Goal: Communication & Community: Ask a question

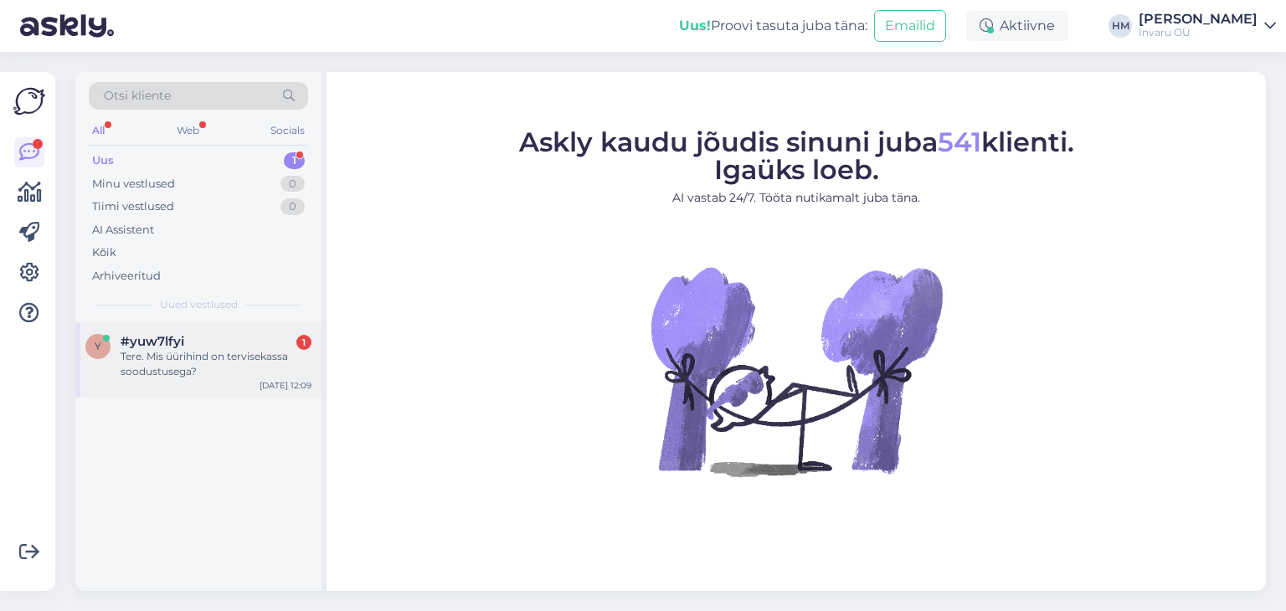
click at [163, 345] on span "#yuw7lfyi" at bounding box center [153, 341] width 64 height 15
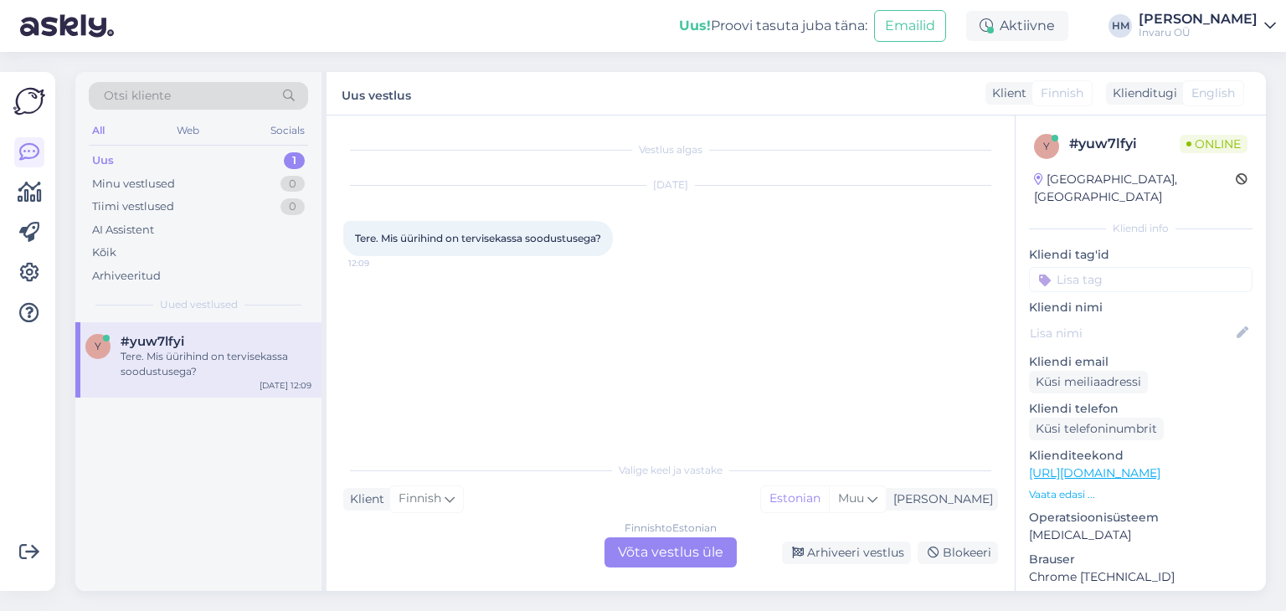
click at [1160, 466] on link "[URL][DOMAIN_NAME]" at bounding box center [1094, 473] width 131 height 15
click at [702, 551] on div "Finnish to Estonian Võta vestlus üle" at bounding box center [670, 553] width 132 height 30
click at [700, 550] on div "Finnish to Estonian Võta vestlus üle" at bounding box center [670, 553] width 132 height 30
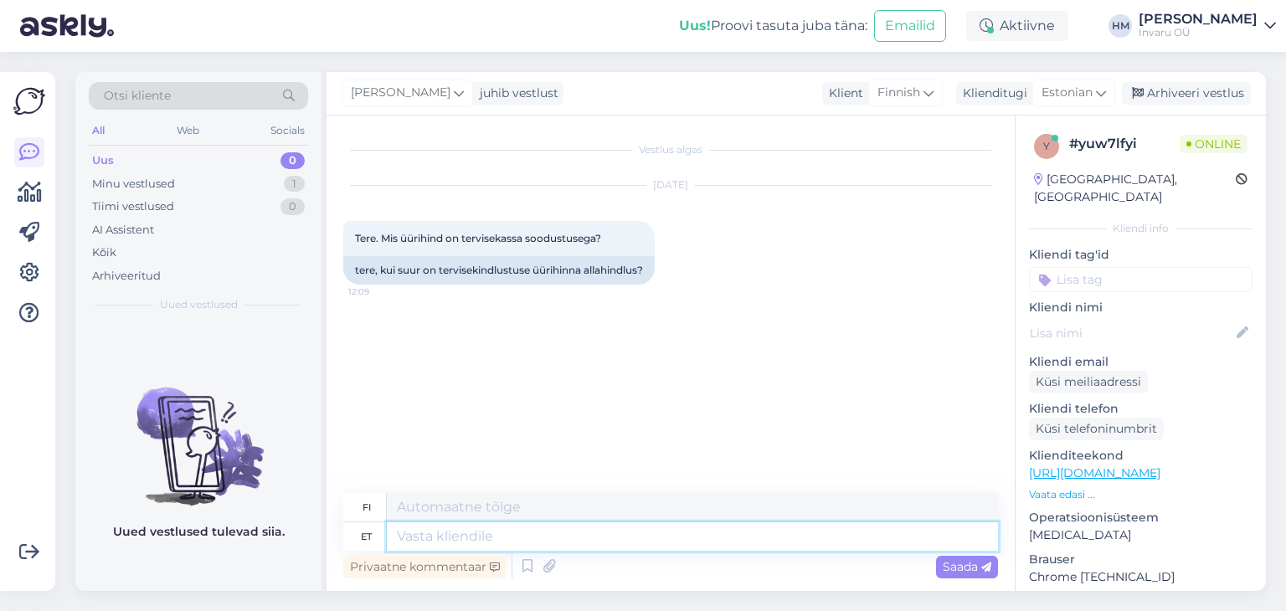
click at [525, 532] on textarea at bounding box center [692, 536] width 611 height 28
type textarea "Tere"
type textarea "Hei"
type textarea "Tere, a"
type textarea "Hei,"
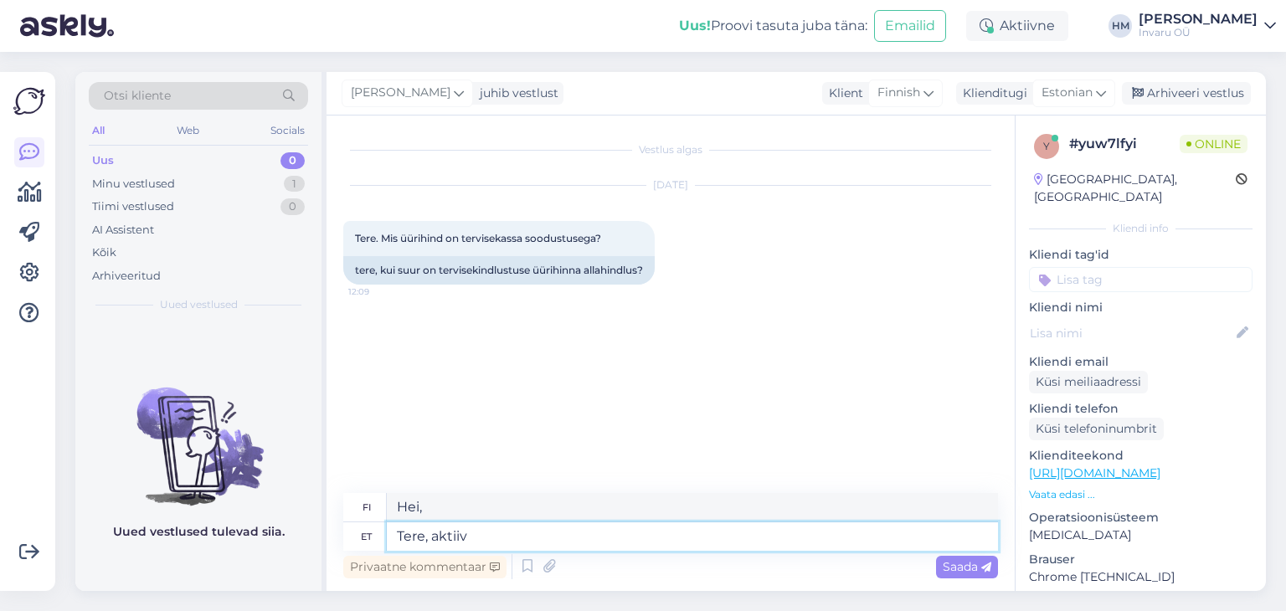
type textarea "Tere, aktiiv"
type textarea "Hei, aktiivinen"
type textarea "Tere, aktiiv ratastoolide v"
type textarea "Hei, aktiivinen pyörätuolin käyttäjä"
type textarea "Tere, aktiiv ratastoolide väljastamisega"
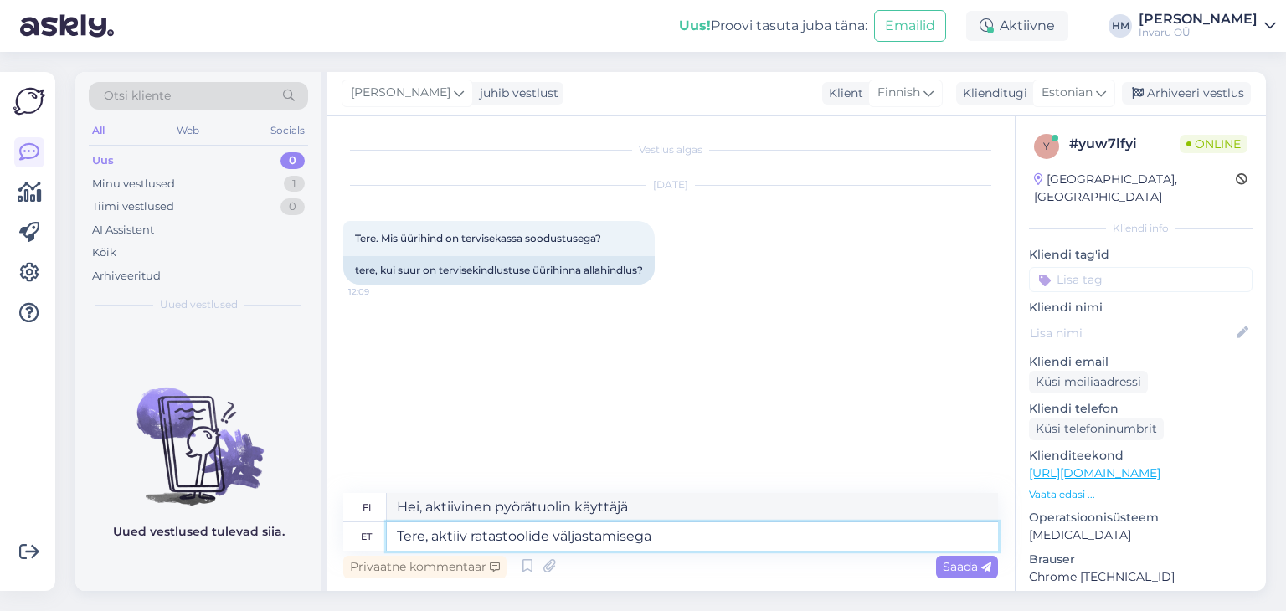
type textarea "[PERSON_NAME] aktiivinen pyörätuolien myöntämisessä"
type textarea "Tere, aktiiv ratastoolide väljastamisega tegelevad"
type textarea "Hei, aktiivinen pyörätuolien [PERSON_NAME]"
type textarea "Tere, aktiiv ratastoolide väljastamisega tegelevad meie te"
type textarea "Hei, jaamme aktiivisesti pyörätuoleja."
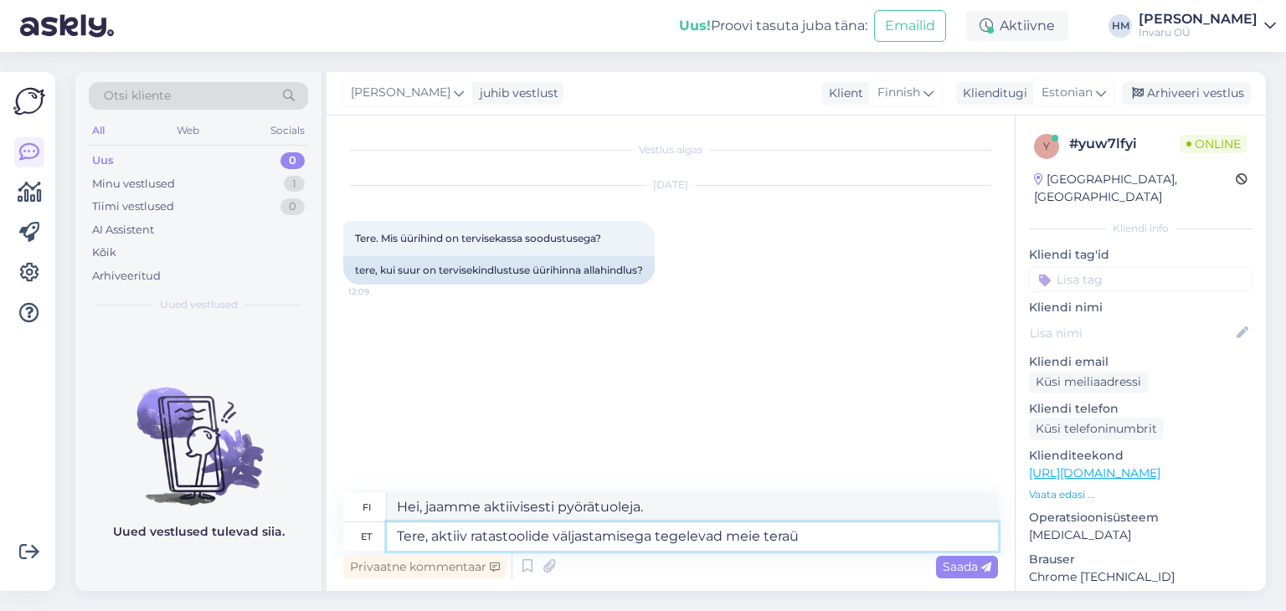
type textarea "Tere, aktiiv ratastoolide väljastamisega tegelevad meie tera"
type textarea "Hei, yrityksemme [PERSON_NAME] aktiivisesti pyörätuoleja."
type textarea "Tere, aktiiv ratastoolide väljastamisega tegelevad meie terapeudid"
type textarea "Hei, terapeuttimme ovat aktiivisesti mukana pyörätuolien myöntämisessä."
type textarea "Tere, aktiiv ratastoolide väljastamisega tegelevad meie terapeudid, ühtset"
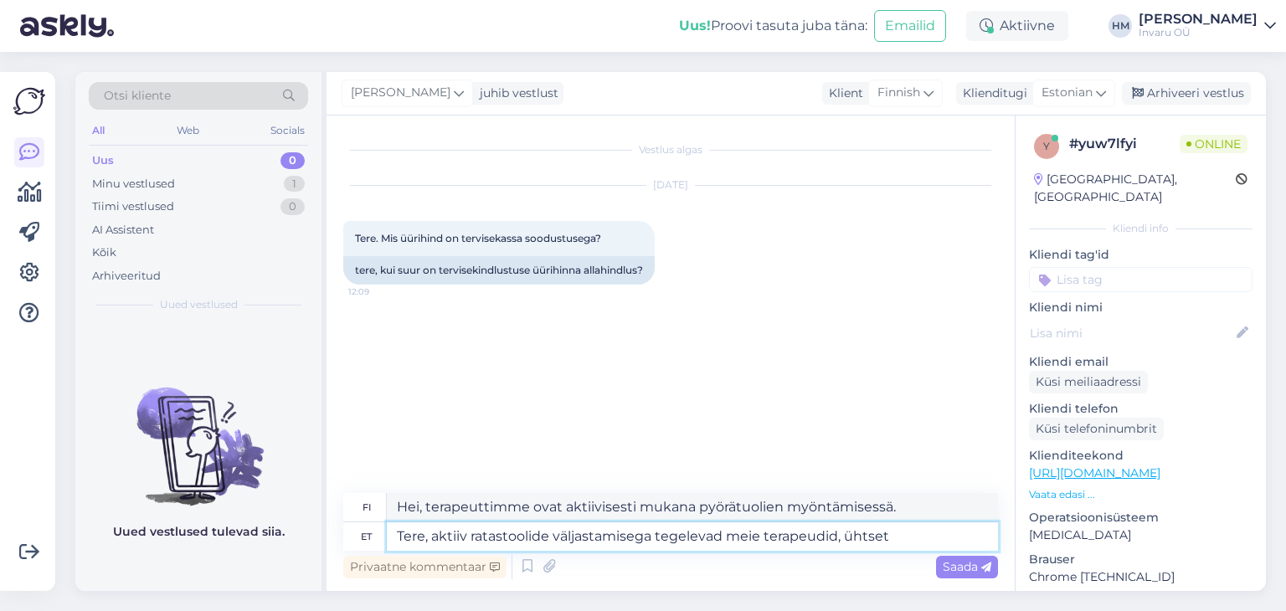
type textarea "Hei, terapeuttimme osallistuvat aktiivisesti pyörätuolien ja univormun myöntämi…"
type textarea "Tere, aktiiv ratastoolide väljastamisega tegelevad meie terapeudid, ühtset [PER…"
type textarea "Hei, terapeuttimme myöntävät aktiivisesti pyörätuoleja kiinteähintaisina."
type textarea "Tere, aktiiv ratastoolide väljastamisega tegelevad meie terapeudid, ühtset [PER…"
type textarea "Hei, terapeuttimme vastaavat aktiivipyörätuolien myöntämisestä, kiinteää hintaa…"
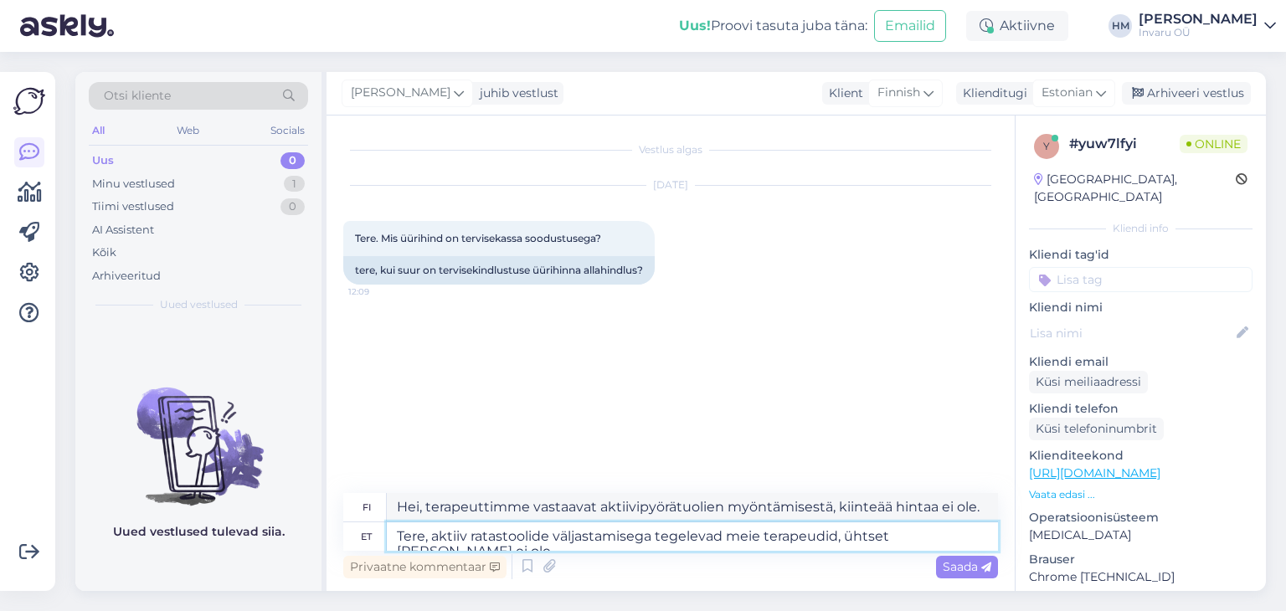
type textarea "Tere, aktiiv ratastoolide väljastamisega tegelevad meie terapeudid, ühtset [PER…"
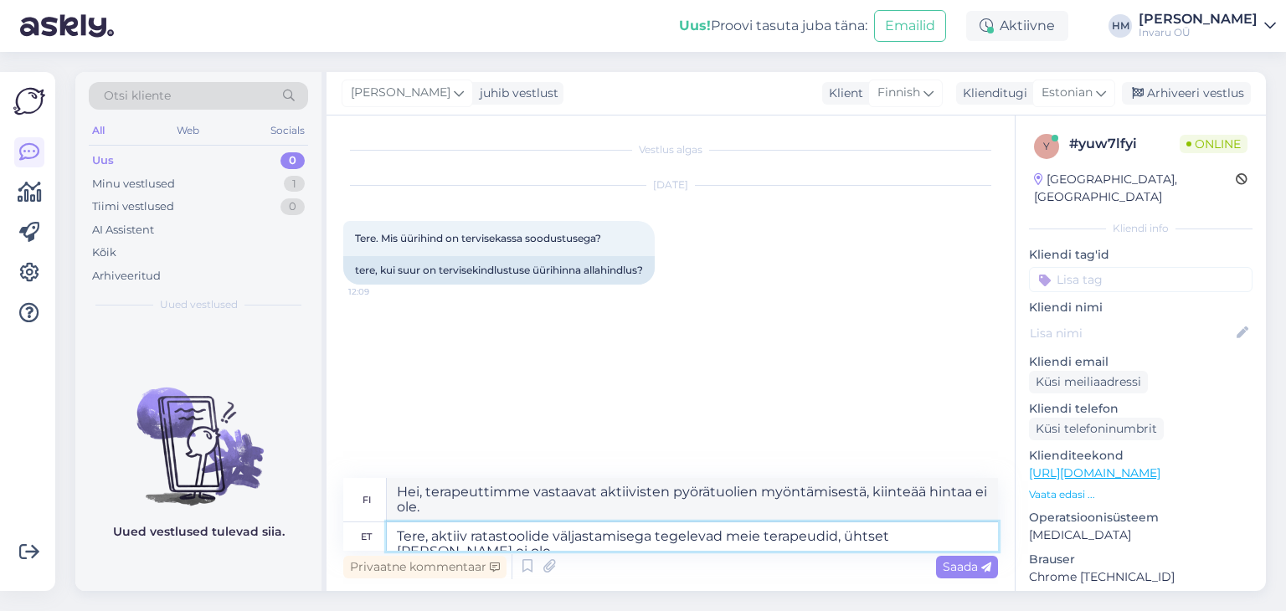
type textarea "Hei, terapeuttimme vastaavat aktiivipyörätuolien myöntämisestä, kiinteää hintaa…"
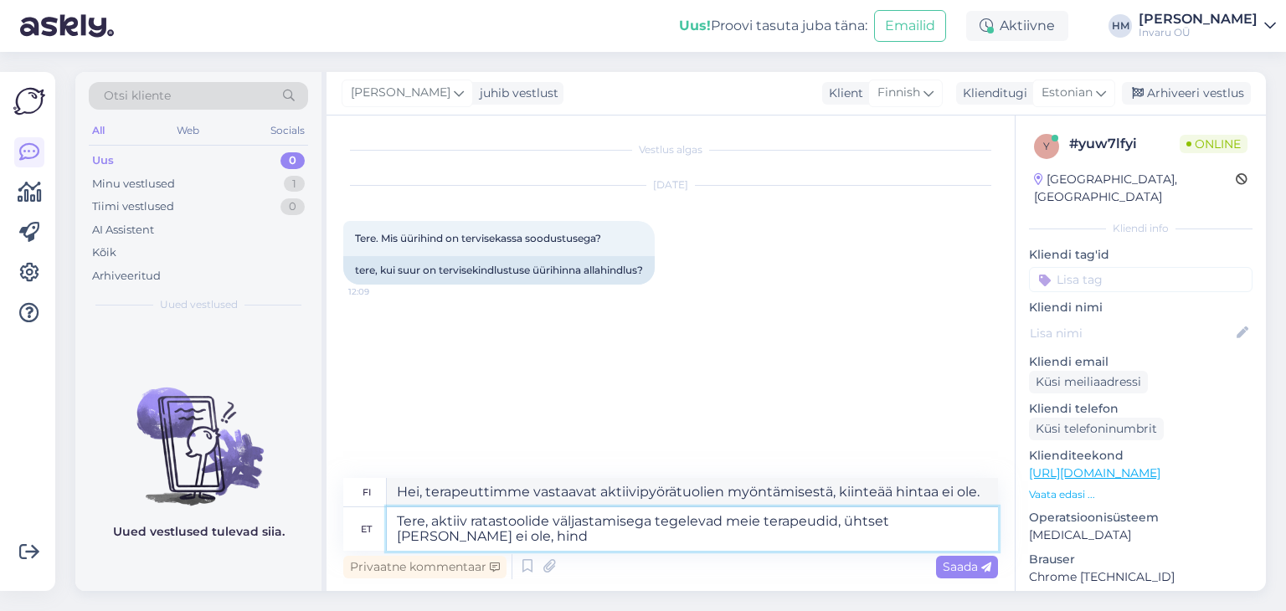
type textarea "Tere, aktiiv ratastoolide väljastamisega tegelevad meie terapeudid, ühtset [PER…"
type textarea "Hei, terapeuttimme vastaavat aktiivisten pyörätuolien myöntämisestä, ei ole kii…"
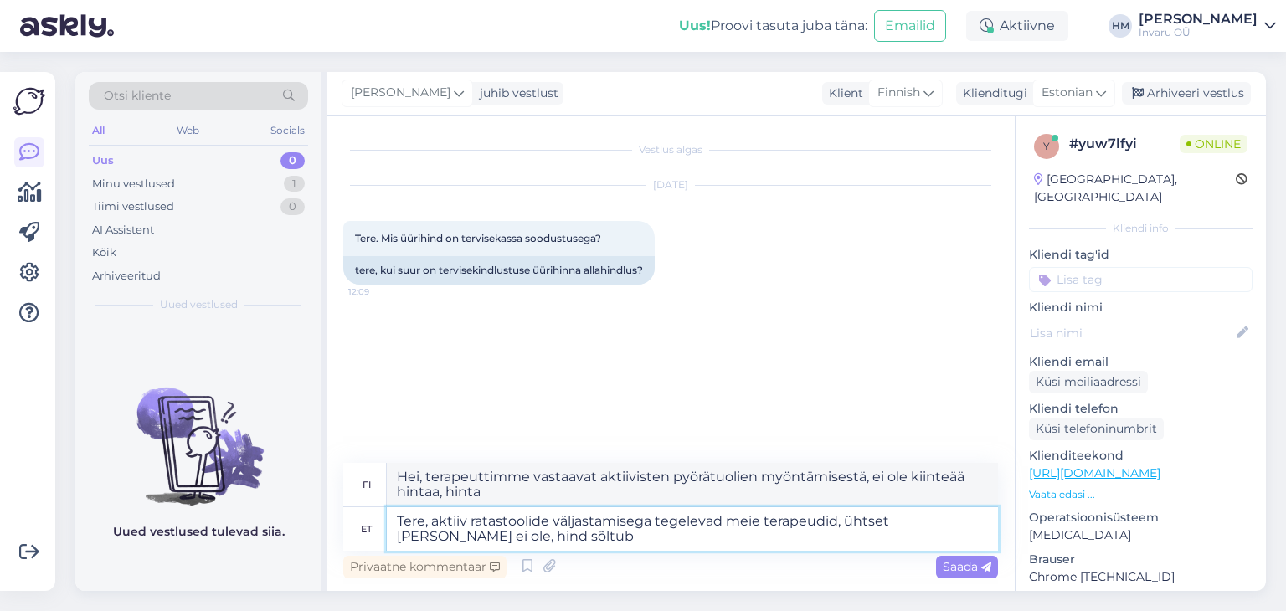
type textarea "Tere, aktiiv ratastoolide väljastamisega tegelevad meie terapeudid, ühtset [PER…"
type textarea "Hei, terapeuttimme vastaavat aktiivisten pyörätuolien myöntämisestä. Kiinteää h…"
type textarea "Tere, aktiiv ratastoolide väljastamisega tegelevad meie terapeudid, ühtset [DEM…"
type textarea "Hei, terapeuttimme vastaavat aktiivisten pyörätuolien myöntämisestä. Kiinteää h…"
type textarea "Tere, aktiiv ratastoolide väljastamisega tegelevad meie terapeudid, ühtset [PER…"
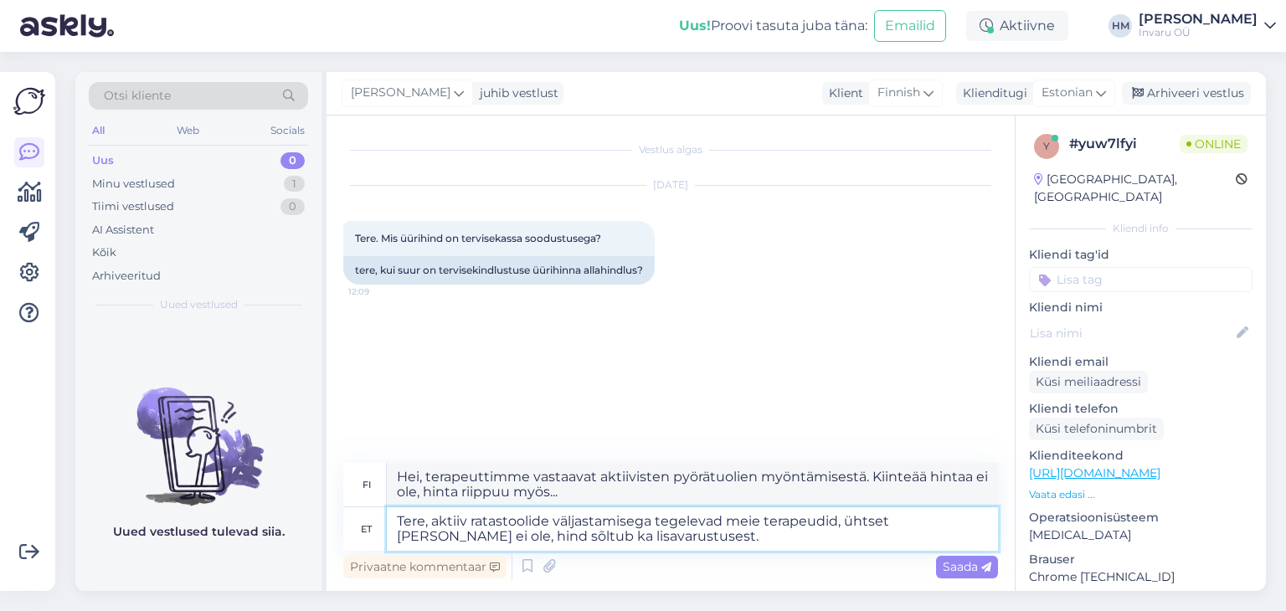
type textarea "Hei, terapeuttimme vastaavat aktiivisten pyörätuolien myöntämisestä. Kiinteää h…"
type textarea "Tere, aktiiv ratastoolide väljastamisega tegelevad meie terapeudid, ühtset [PER…"
type textarea "Hei, terapeuttimme vastaavat aktiivisten pyörätuolien myöntämisestä. Kiinteää h…"
type textarea "Tere, aktiiv ratastoolide väljastamisega tegelevad meie terapeudid, ühtset [PER…"
type textarea "Hei, terapeuttimme vastaavat aktiivisten pyörätuolien myöntämisestä. Kiinteää h…"
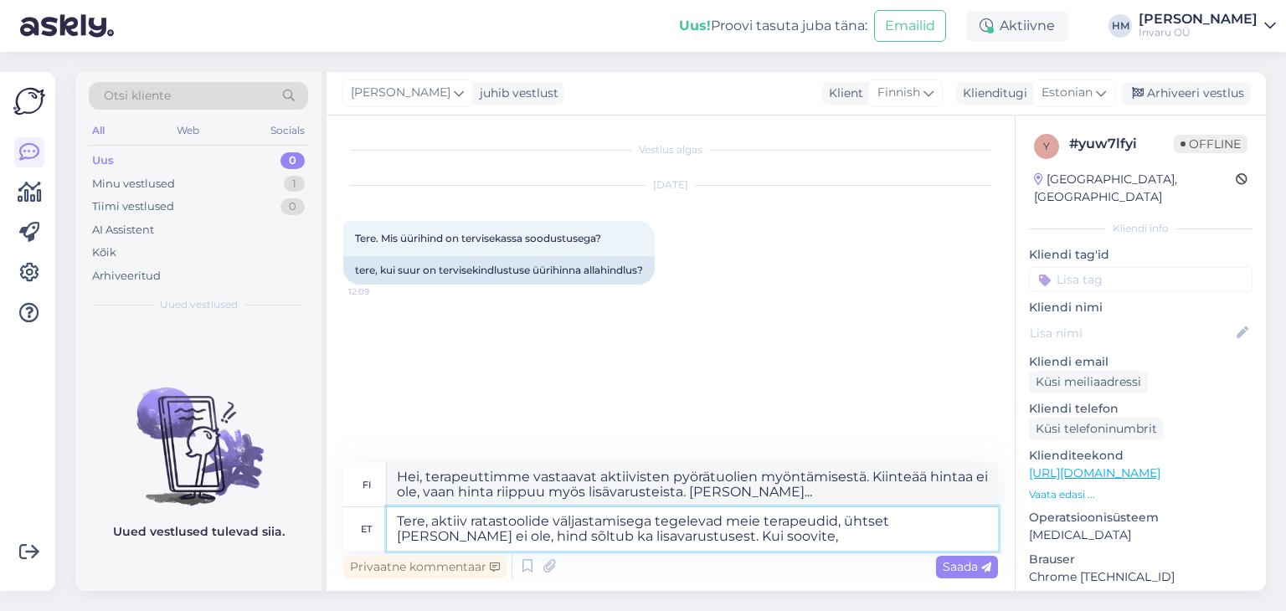
type textarea "Tere, aktiiv ratastoolide väljastamisega tegelevad meie terapeudid, ühtset [PER…"
type textarea "Hei, terapeuttimme vastaavat aktiivisten pyörätuolien myöntämisestä. Kiinteää h…"
type textarea "Tere, aktiiv ratastoolide väljastamisega tegelevad meie terapeudid, ühtset [PER…"
type textarea "Hei, terapeuttimme vastaavat aktiivisten pyörätuolien myöntämisestä. Kiinteää h…"
type textarea "Tere, aktiiv ratastoolide väljastamisega tegelevad meie terapeudid, ühtset [PER…"
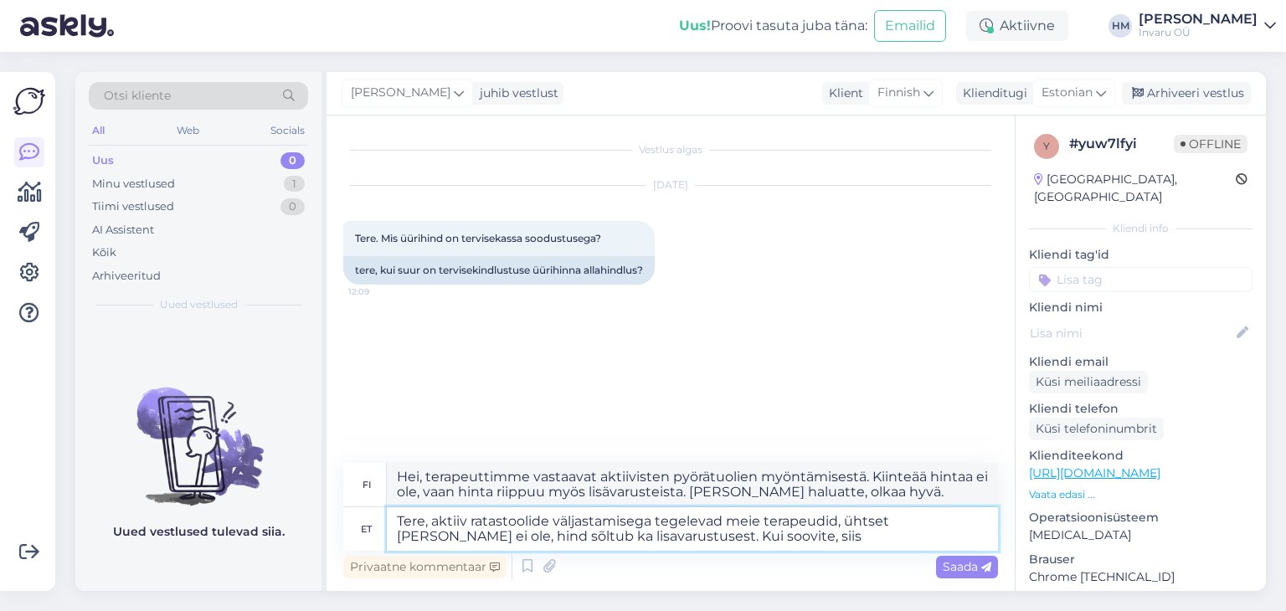
type textarea "Hei, terapeuttimme vastaavat aktiivisten pyörätuolien myöntämisestä. Kiinteää h…"
type textarea "Tere, aktiiv ratastoolide väljastamisega tegelevad meie terapeudid, ühtset [PER…"
type textarea "Hei, terapeuttimme vastaavat aktiivipyörätuolien myöntämisestä. Kiinteää hintaa…"
type textarea "Tere, aktiiv ratastoolide väljastamisega tegelevad meie terapeudid, ühtset [PER…"
type textarea "Hei, terapeuttimme vastaavat aktiivipyörätuolien myöntämisestä. Kiinteää hintaa…"
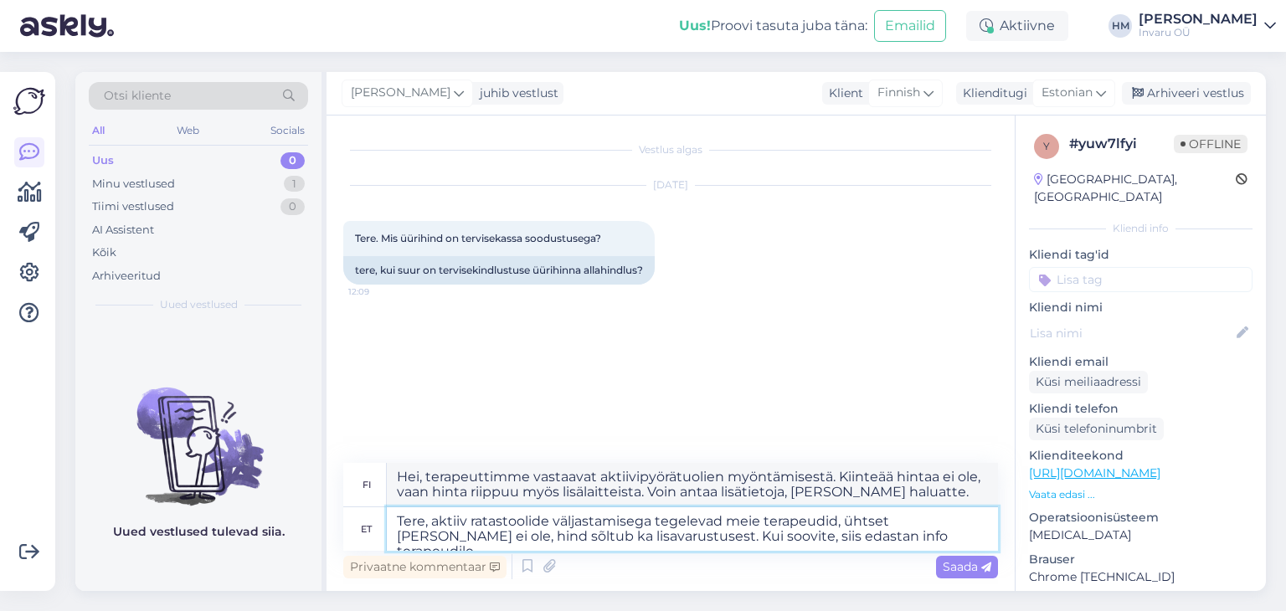
type textarea "Tere, aktiiv ratastoolide väljastamisega tegelevad meie terapeudid, ühtset [PER…"
type textarea "Hei, terapeuttimme vastaavat aktiivipyörätuolien myöntämisestä. Kiinteää hintaa…"
type textarea "Tere, aktiiv ratastoolide väljastamisega tegelevad meie terapeudid, ühtset [PER…"
type textarea "Hei, terapeuttimme vastaavat aktiivisten pyörätuolien myöntämisestä. Kiinteää h…"
type textarea "Tere, aktiiv ratastoolide väljastamisega tegelevad meie terapeudid, ühtset [PER…"
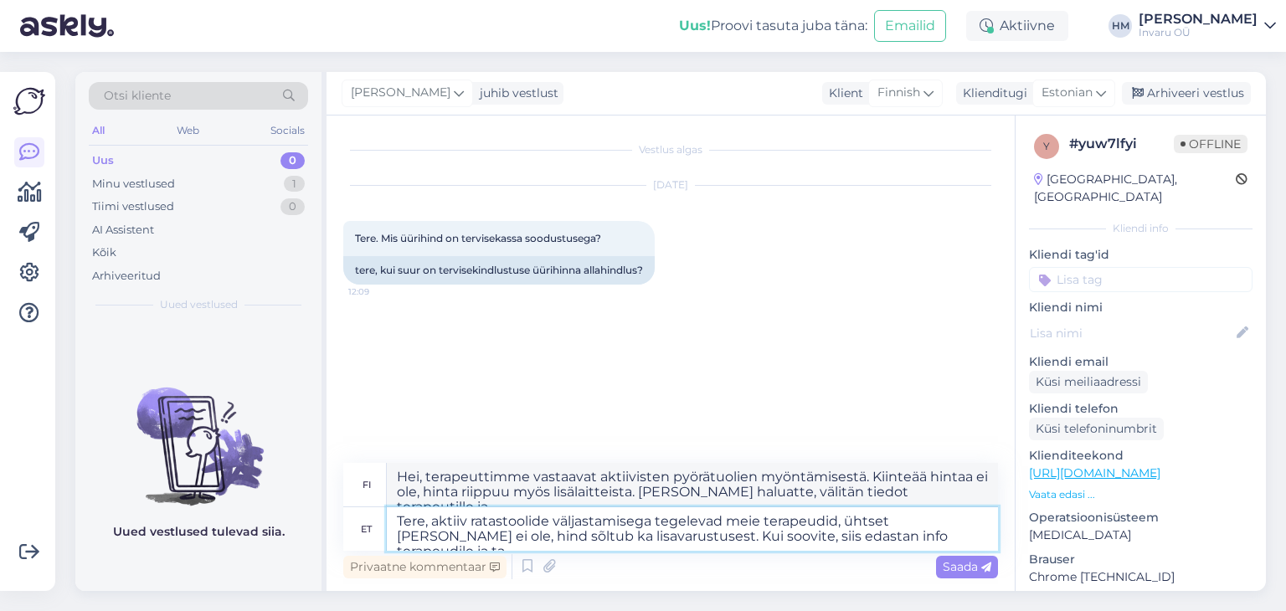
type textarea "Hei, terapeuttimme vastaavat aktiivisten pyörätuolien myöntämisestä. Kiinteää h…"
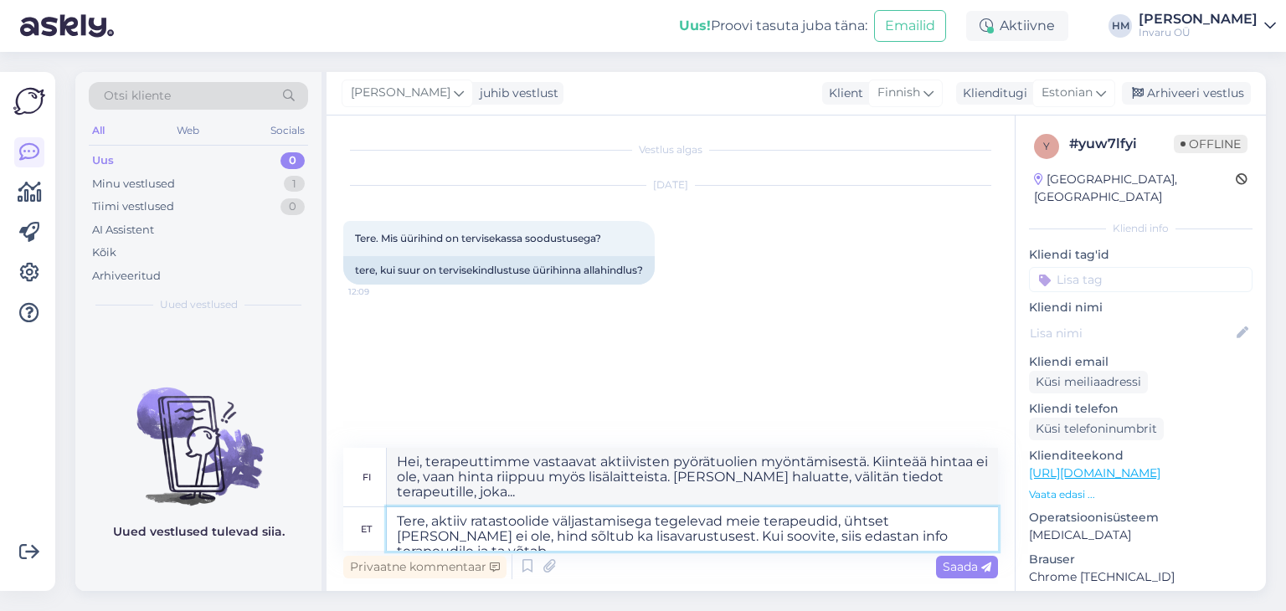
type textarea "Tere, aktiiv ratastoolide väljastamisega tegelevad meie terapeudid, ühtset [PER…"
type textarea "Hei, terapeuttimme vastaavat aktiivisten pyörätuolien myöntämisestä. Kiinteää h…"
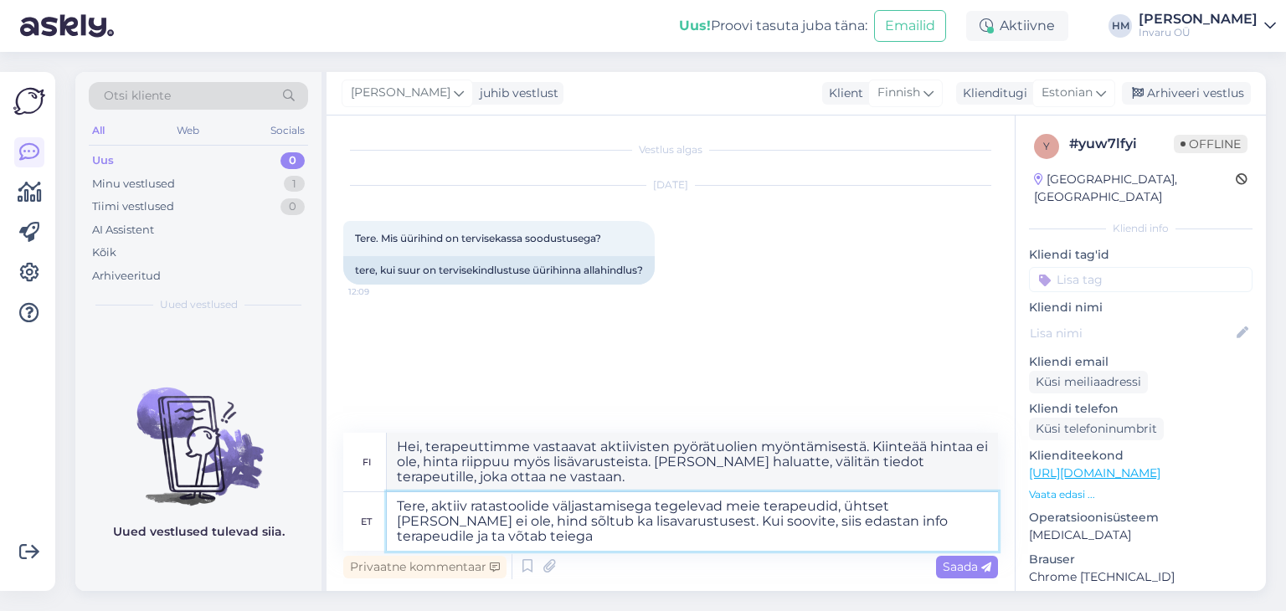
type textarea "Tere, aktiiv ratastoolide väljastamisega tegelevad meie terapeudid, ühtset [PER…"
type textarea "Hei, terapeuttimme vastaavat aktiivipyörätuolien myöntämisestä. Kiinteää hintaa…"
type textarea "Tere, aktiiv ratastoolide väljastamisega tegelevad meie terapeudid, ühtset [PER…"
type textarea "Hei, terapeuttimme vastaavat aktiivisten pyörätuolien myöntämisestä. Kiinteää h…"
type textarea "Tere, aktiiv ratastoolide väljastamisega tegelevad meie terapeudid, ühtset [PER…"
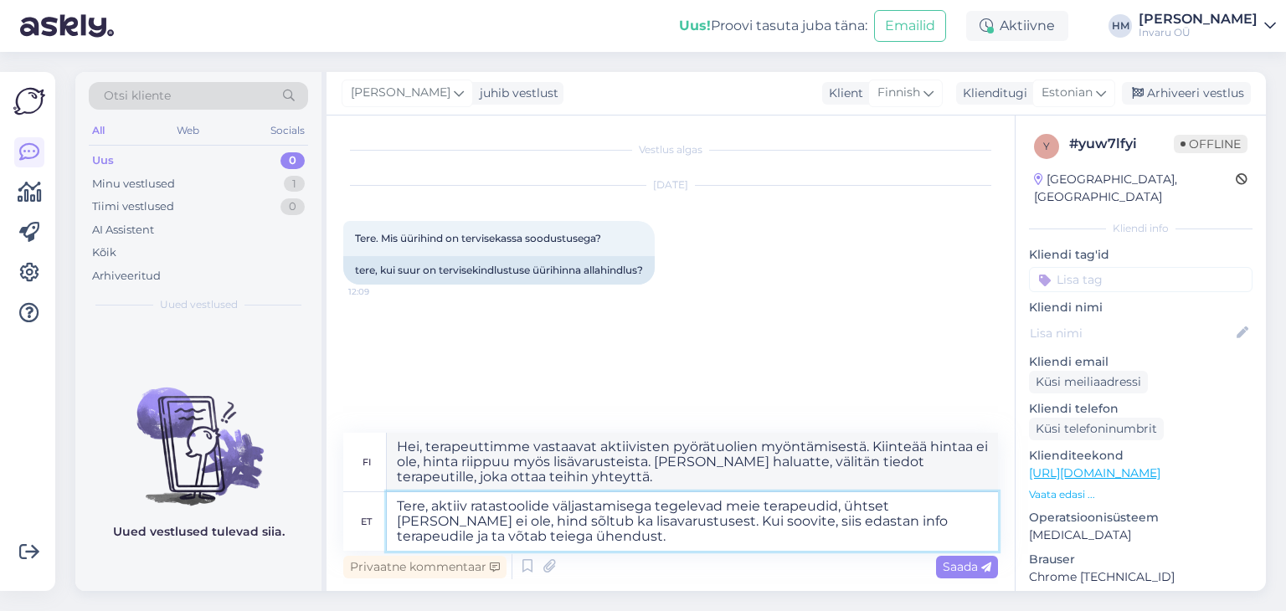
type textarea "Hei, terapeuttimme vastaavat aktiivipyörätuolien myöntämisestä. Kiinteää hintaa…"
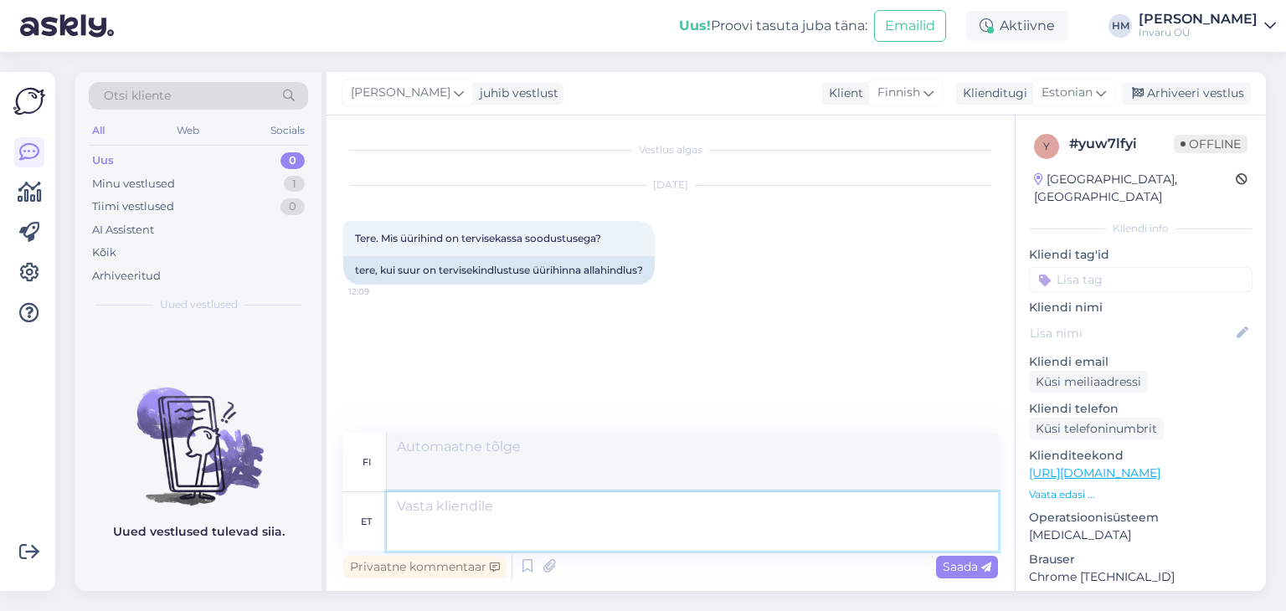
scroll to position [16, 0]
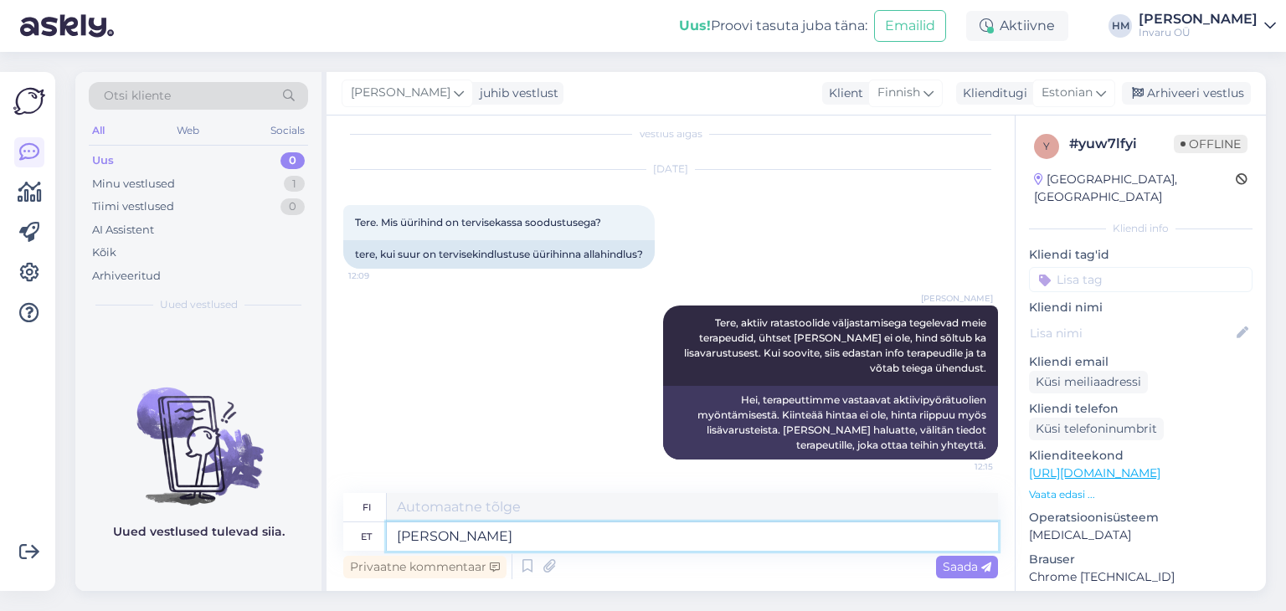
type textarea "[PERSON_NAME]"
type textarea "Kui o"
type textarea "[PERSON_NAME] kyllä"
type textarea "[PERSON_NAME]"
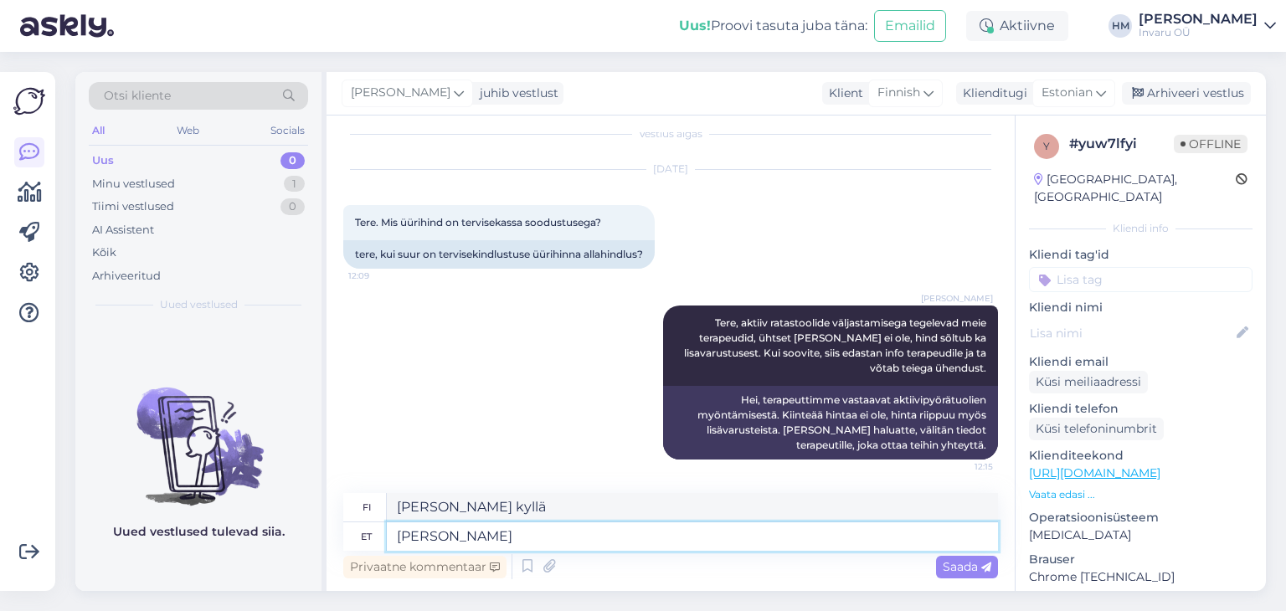
type textarea "[PERSON_NAME] olet"
type textarea "[PERSON_NAME] huviat"
type textarea "[PERSON_NAME] olet kiinnostunut"
type textarea "[PERSON_NAME] huvitatud meie"
type textarea "[PERSON_NAME] olet kiinnostunut meidän"
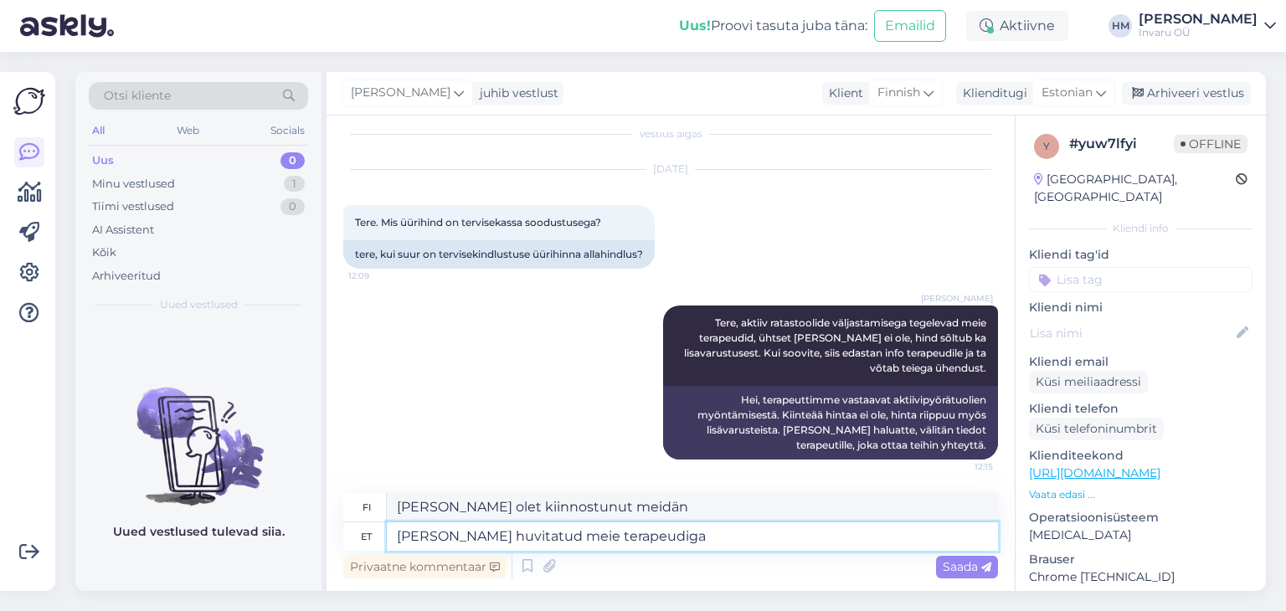
type textarea "[PERSON_NAME] huvitatud meie terapeudiga"
type textarea "[PERSON_NAME] olet kiinnostunut työskentelemään terapeuttimme kanssa"
type textarea "[PERSON_NAME] huvitatud meie terapeudiga suhtlemisest"
type textarea "[PERSON_NAME] olet kiinnostunut keskustelemaan terapeuttimme kanssa"
type textarea "[PERSON_NAME] huvitatud meie terapeudiga suhtlemisest, s"
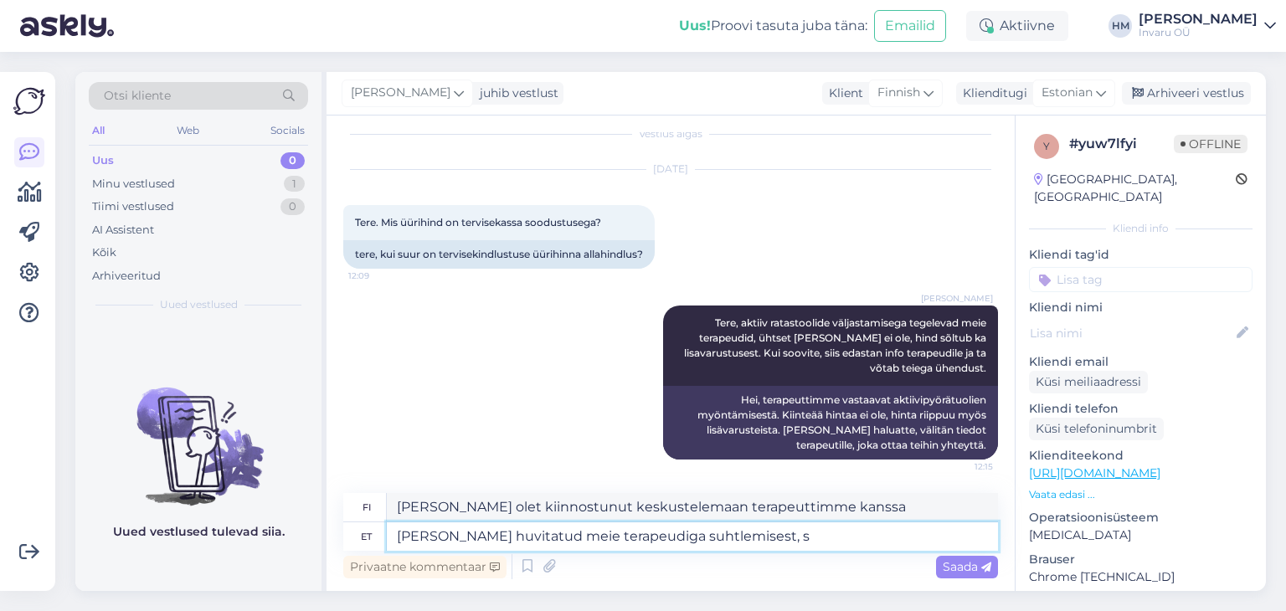
type textarea "[PERSON_NAME] olet kiinnostunut keskustelemaan terapeuttimme kanssa,"
type textarea "[PERSON_NAME] huvitatud meie terapeudiga suhtlemisest, siis"
type textarea "[PERSON_NAME] olet kiinnostunut keskustelemaan terapeuttimme kanssa, niin"
type textarea "[PERSON_NAME] huvitatud meie terapeudiga suhtlemisest, siis kirjutage"
type textarea "[PERSON_NAME] olet kiinnostunut keskustelemaan terapeuttimme kanssa, kirjoita"
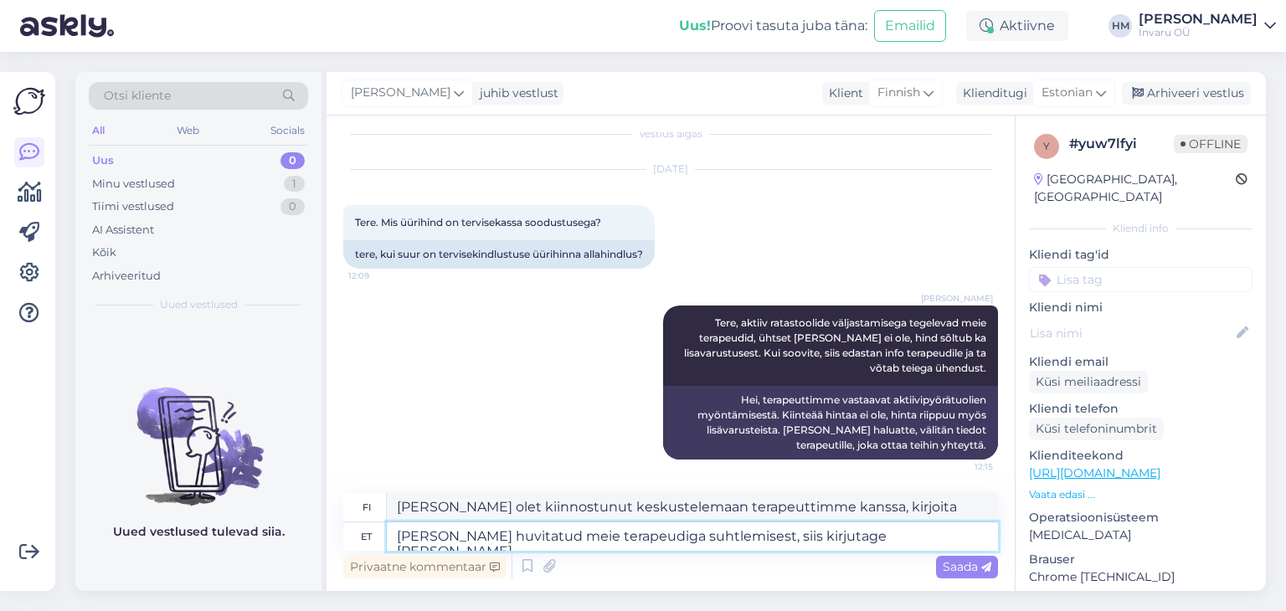
type textarea "[PERSON_NAME] huvitatud meie terapeudiga suhtlemisest, siis kirjutage [PERSON_N…"
type textarea "[PERSON_NAME] olet kiinnostunut keskustelemaan terapeuttimme kanssa, kirjoita m…"
type textarea "[PERSON_NAME] huvitatud meie terapeudiga suhtlemisest, siis kirjutage [PERSON_N…"
type textarea "[PERSON_NAME] olet kiinnostunut keskustelemaan terapeuttimme kanssa, kirjoita n…"
type textarea "[PERSON_NAME] huvitatud meie terapeudiga suhtlemisest, siis kirjutage [PERSON_N…"
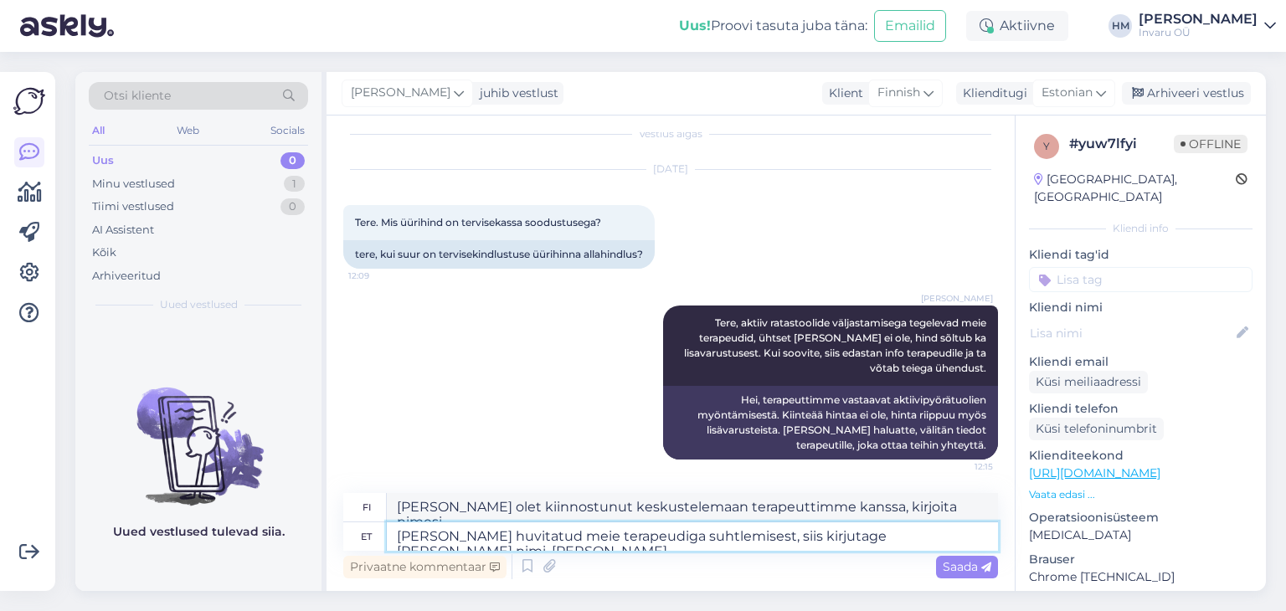
type textarea "[PERSON_NAME] olet kiinnostunut keskustelemaan terapeuttimme kanssa, kirjoita n…"
type textarea "[PERSON_NAME] huvitatud meie terapeudiga suhtlemisest, siis kirjutage [PERSON_N…"
type textarea "[PERSON_NAME] olet kiinnostunut keskustelemaan terapeuttimme kanssa, kirjoita n…"
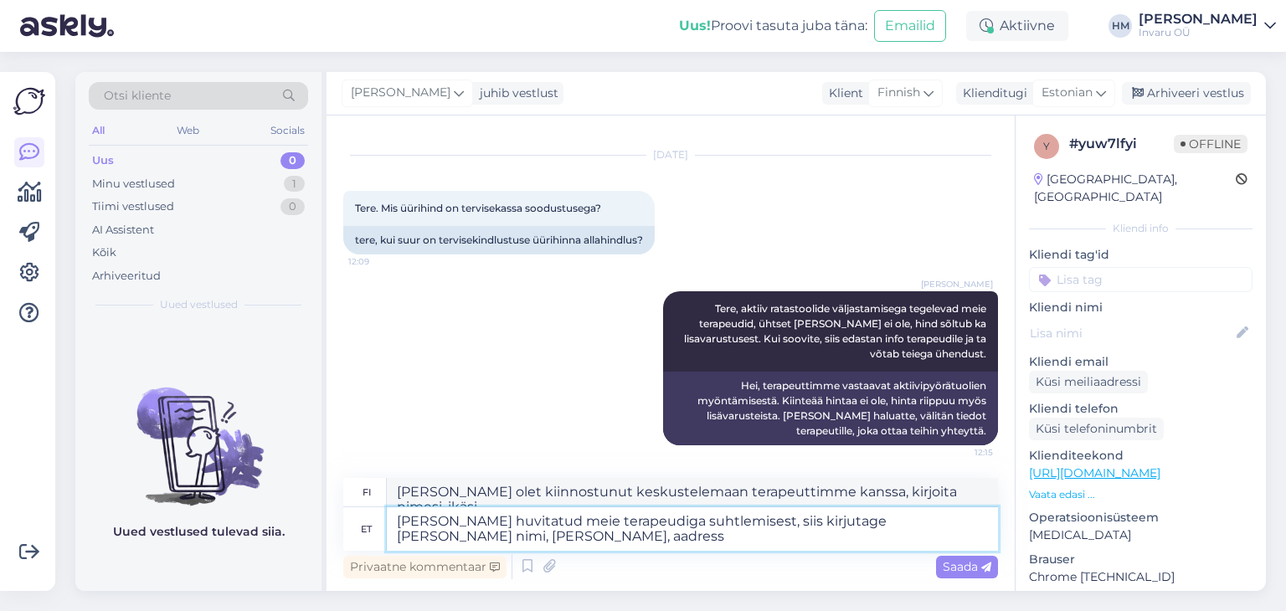
type textarea "[PERSON_NAME] huvitatud meie terapeudiga suhtlemisest, siis kirjutage [PERSON_N…"
type textarea "[PERSON_NAME] olet kiinnostunut keskustelemaan terapeuttimme kanssa, kirjoita n…"
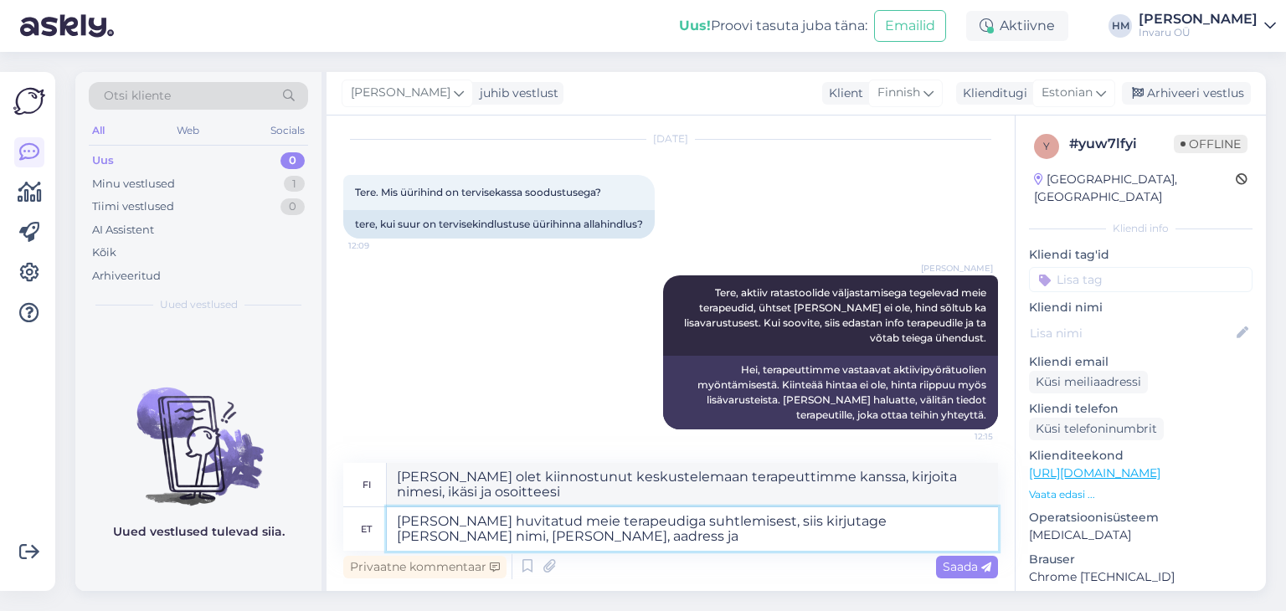
type textarea "[PERSON_NAME] huvitatud meie terapeudiga suhtlemisest, siis kirjutage [PERSON_N…"
type textarea "[PERSON_NAME] olet kiinnostunut keskustelemaan terapeuttimme kanssa, kirjoita n…"
type textarea "[PERSON_NAME] huvitatud meie terapeudiga suhtlemisest, siis kirjutage [PERSON_N…"
type textarea "[PERSON_NAME] olet kiinnostunut keskustelemaan terapeuttimme kanssa, kirjoita n…"
type textarea "[PERSON_NAME] huvitatud meie terapeudiga suhtlemisest, siis kirjutage [PERSON_N…"
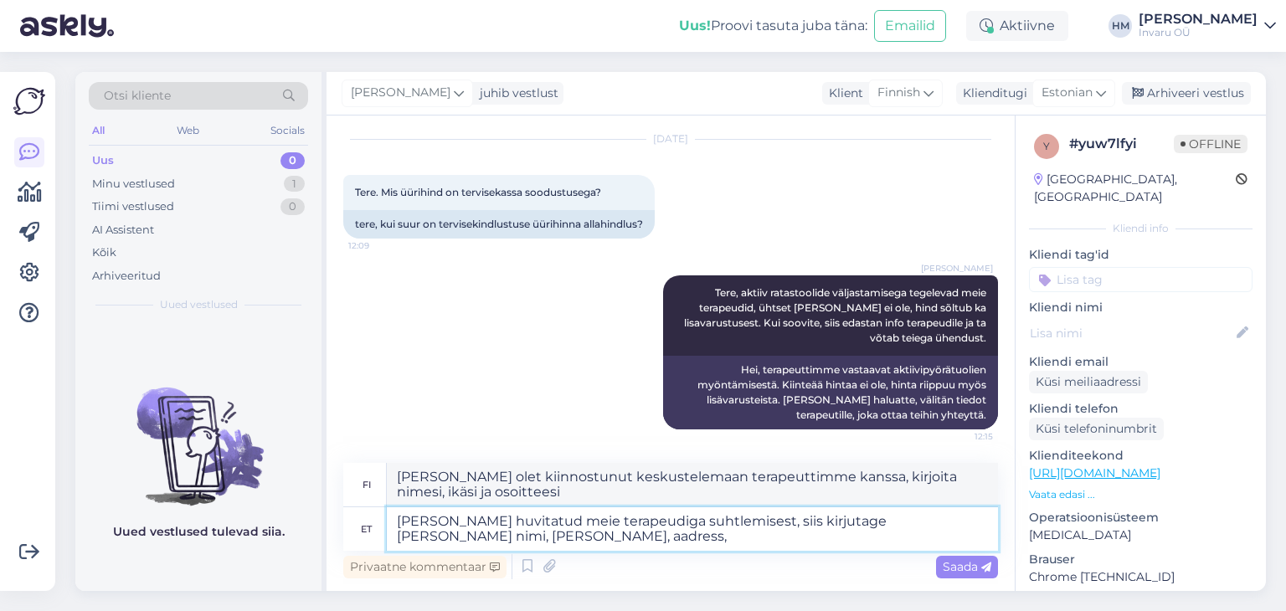
type textarea "[PERSON_NAME] olet kiinnostunut keskustelemaan terapeuttimme kanssa, kirjoita n…"
type textarea "[PERSON_NAME] huvitatud meie terapeudiga suhtlemisest, siis kirjutage [PERSON_N…"
type textarea "[PERSON_NAME] olet kiinnostunut keskustelemaan terapeuttimme kanssa, kirjoita v…"
type textarea "[PERSON_NAME] huvitatud meie terapeudiga suhtlemisest, siis kirjutage [PERSON_N…"
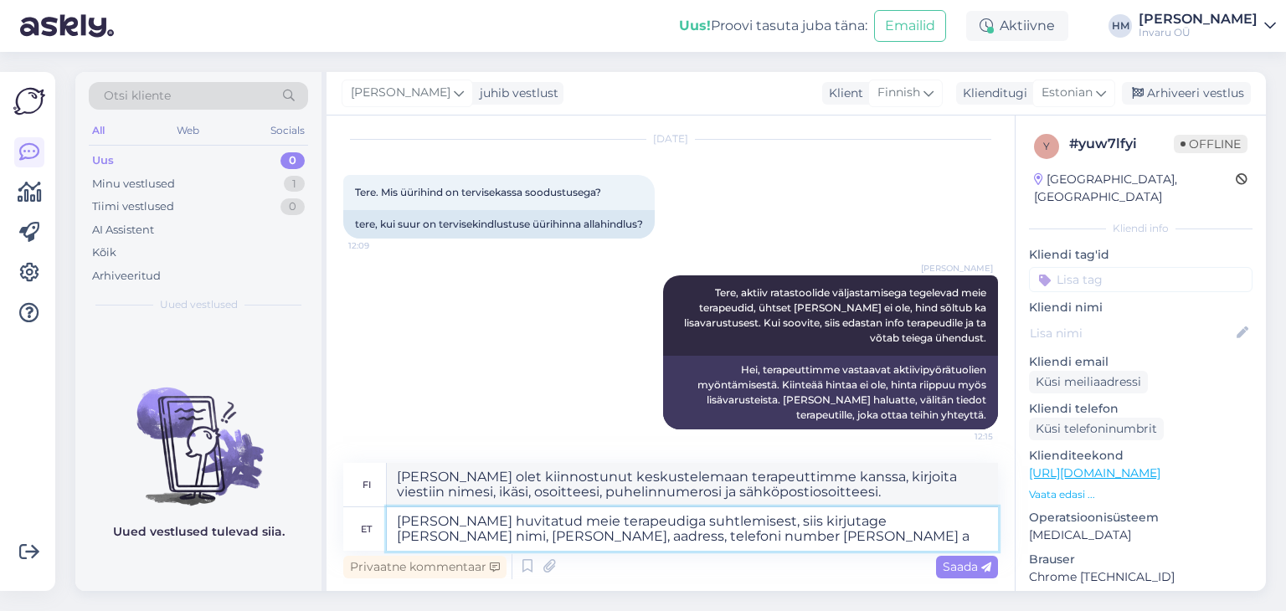
type textarea "[PERSON_NAME] olet kiinnostunut keskustelemaan terapeuttimme kanssa, kirjoita v…"
type textarea "[PERSON_NAME] huvitatud meie terapeudiga suhtlemisest, siis kirjutage [PERSON_N…"
type textarea "[PERSON_NAME] olet kiinnostunut keskustelemaan terapeuttimme kanssa, kirjoita v…"
type textarea "[PERSON_NAME] huvitatud meie terapeudiga suhtlemisest, siis kirjutage [PERSON_N…"
type textarea "[PERSON_NAME] olet kiinnostunut keskustelemaan terapeuttimme kanssa, kirjoita v…"
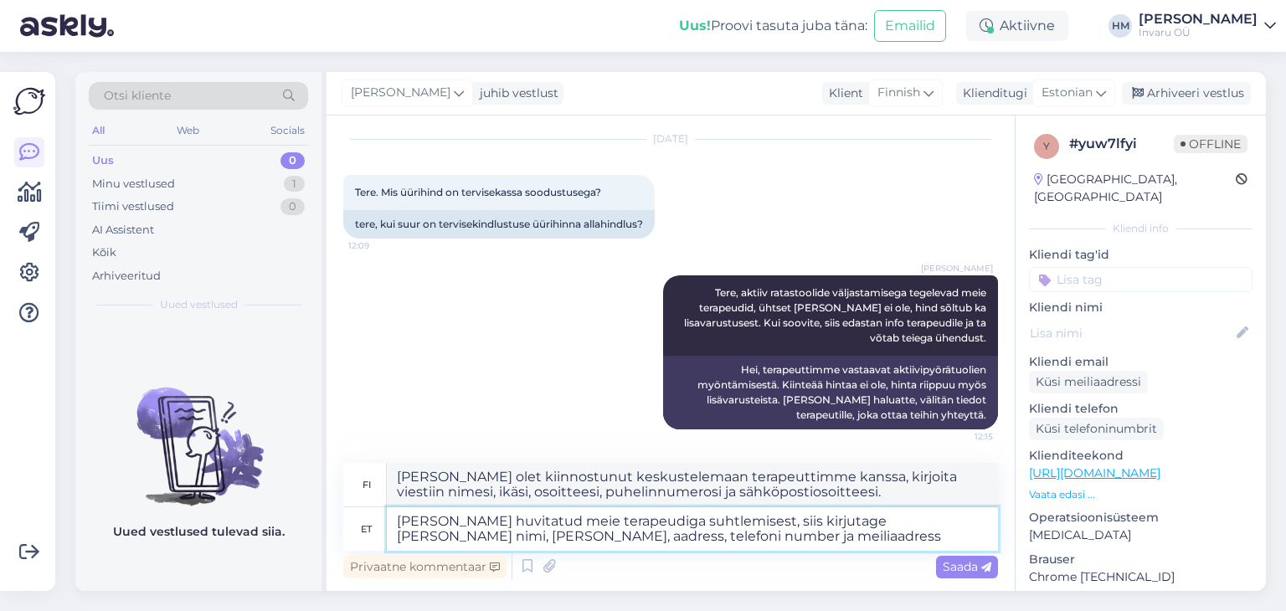
type textarea "[PERSON_NAME] huvitatud meie terapeudiga suhtlemisest, siis kirjutage [PERSON_N…"
type textarea "[PERSON_NAME] olet kiinnostunut keskustelemaan terapeuttimme kanssa, [PERSON_NA…"
type textarea "[PERSON_NAME] huvitatud meie terapeudiga suhtlemisest, siis kirjutage [PERSON_N…"
click at [958, 570] on span "Saada" at bounding box center [967, 566] width 49 height 15
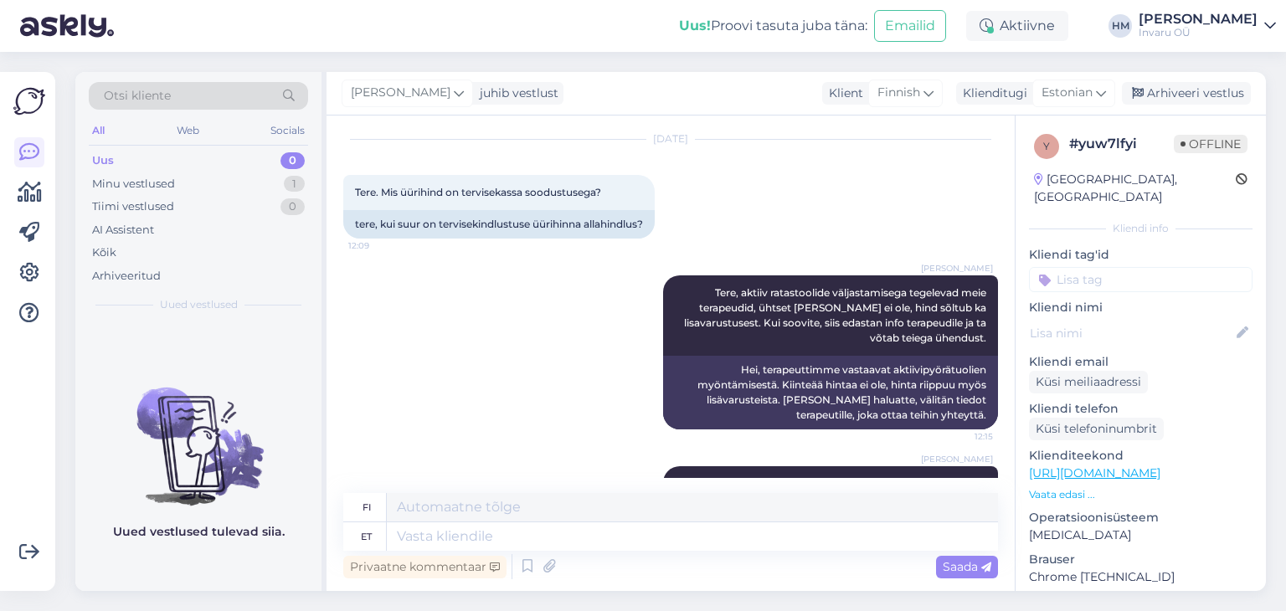
scroll to position [177, 0]
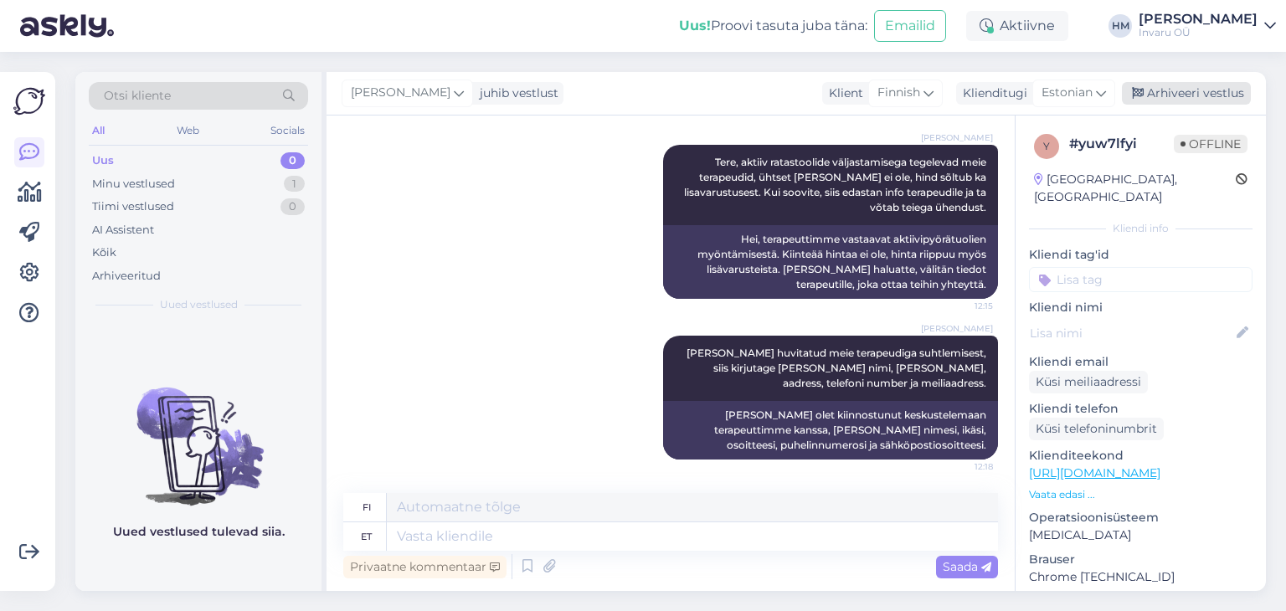
click at [1187, 85] on div "Arhiveeri vestlus" at bounding box center [1186, 93] width 129 height 23
